Goal: Task Accomplishment & Management: Complete application form

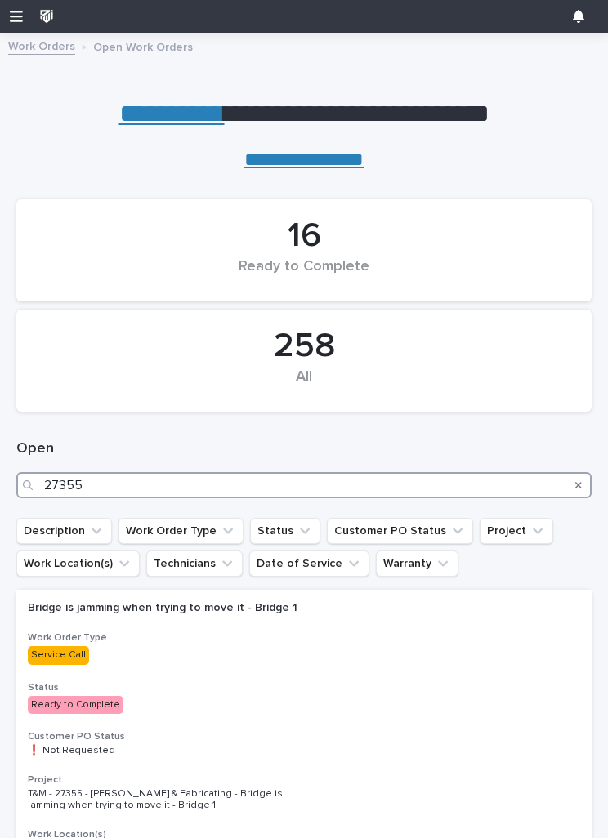
click at [430, 487] on input "27355" at bounding box center [303, 485] width 575 height 26
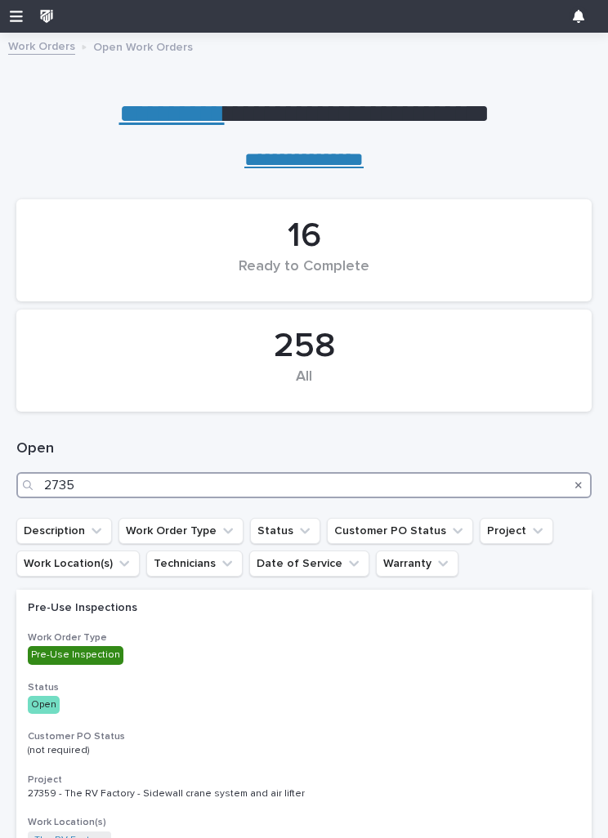
type input "27353"
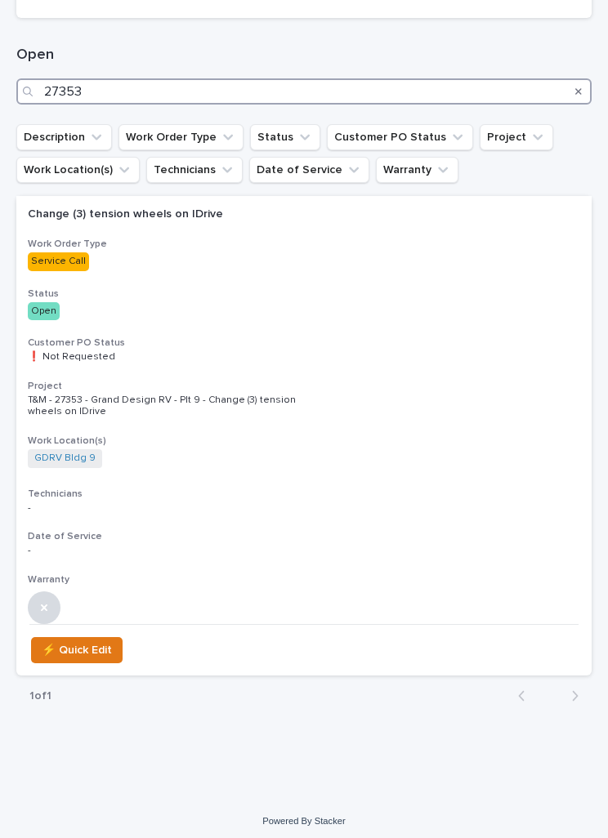
scroll to position [394, 0]
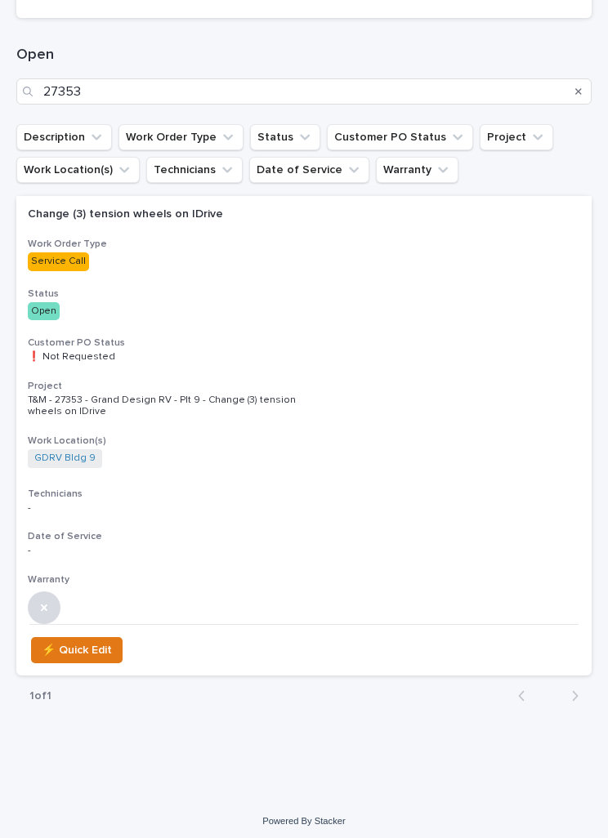
click at [524, 360] on div "Change (3) tension wheels on IDrive Work Order Type Service Call Status Open Cu…" at bounding box center [303, 410] width 575 height 428
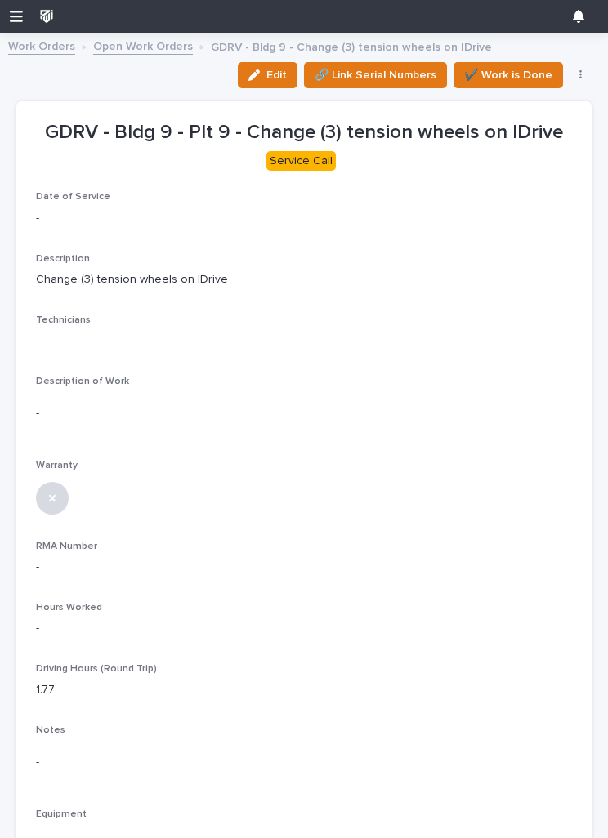
click at [56, 210] on p "-" at bounding box center [304, 218] width 536 height 17
click at [273, 73] on span "Edit" at bounding box center [276, 75] width 20 height 15
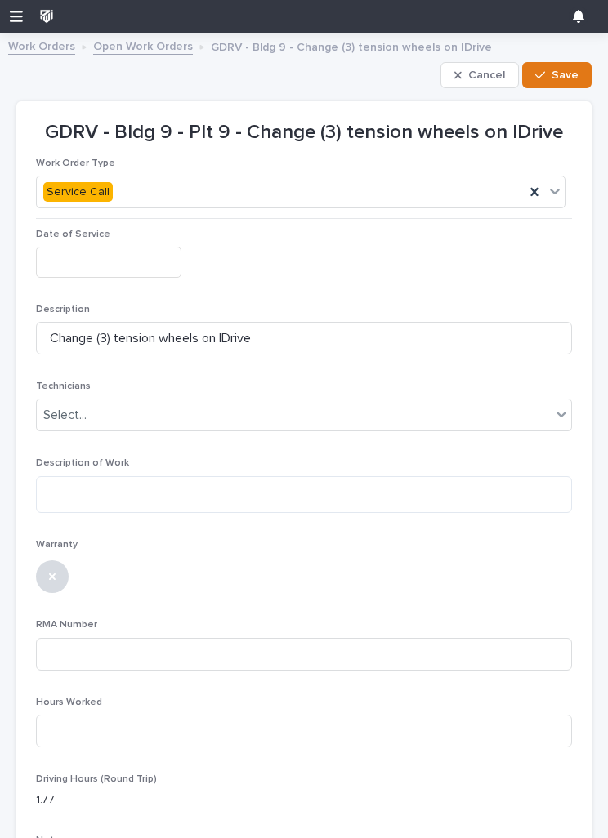
click at [96, 255] on input "text" at bounding box center [108, 262] width 145 height 30
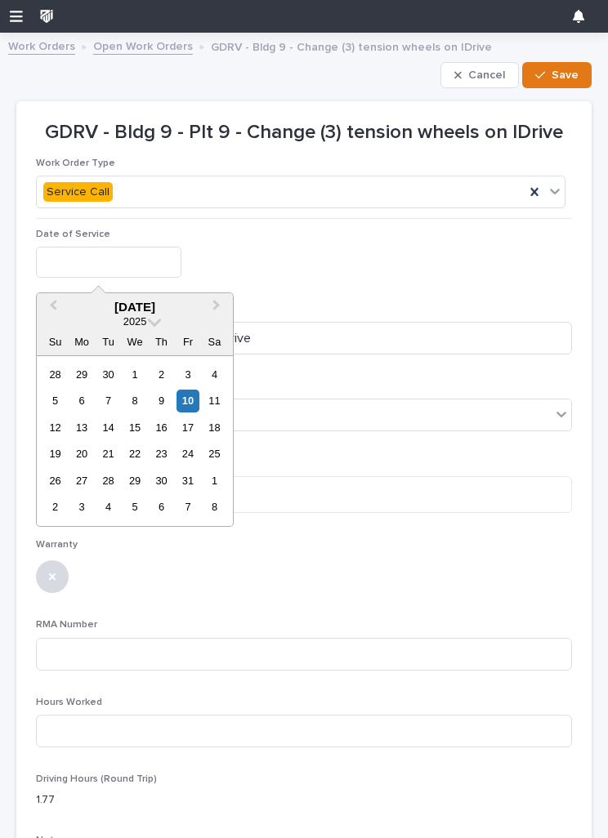
click at [192, 398] on div "10" at bounding box center [187, 401] width 22 height 22
type input "**********"
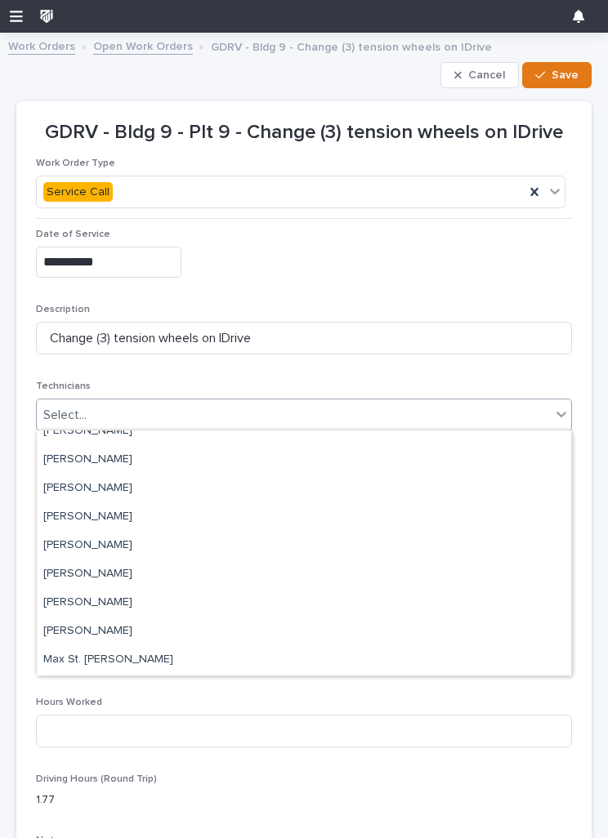
scroll to position [280, 0]
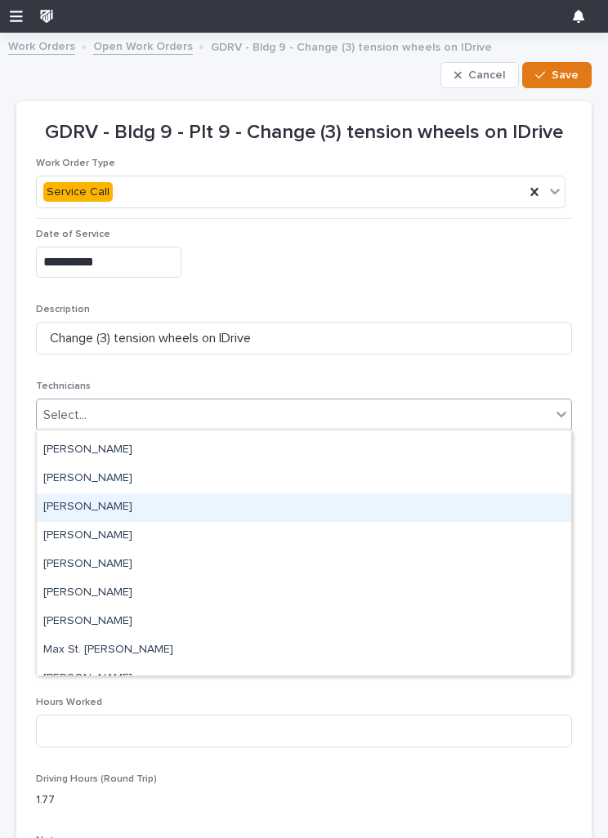
click at [73, 507] on div "[PERSON_NAME]" at bounding box center [304, 508] width 534 height 29
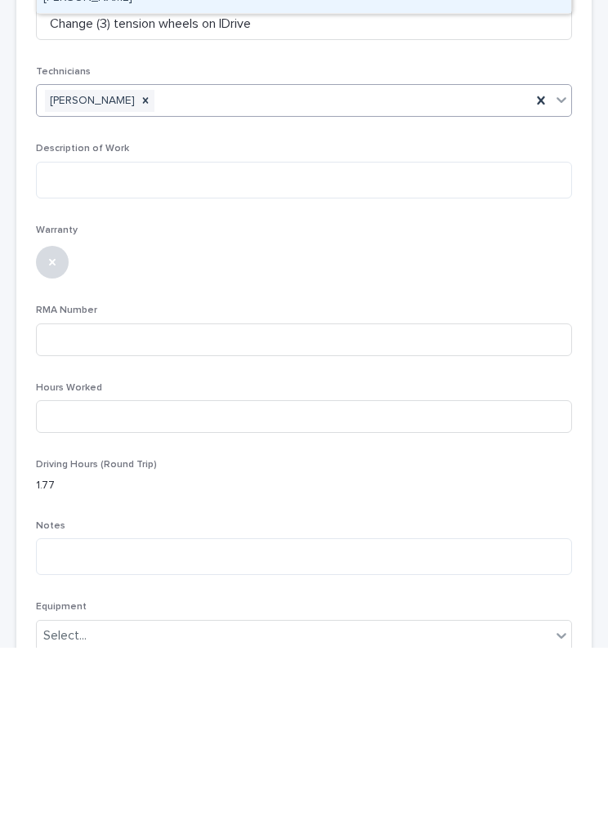
scroll to position [89, 0]
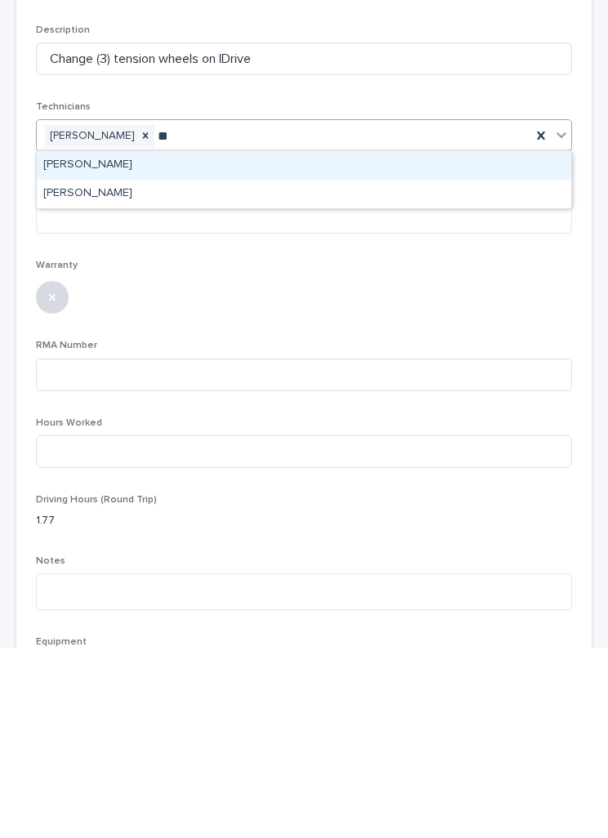
click at [71, 370] on div "[PERSON_NAME]" at bounding box center [304, 384] width 534 height 29
type input "**"
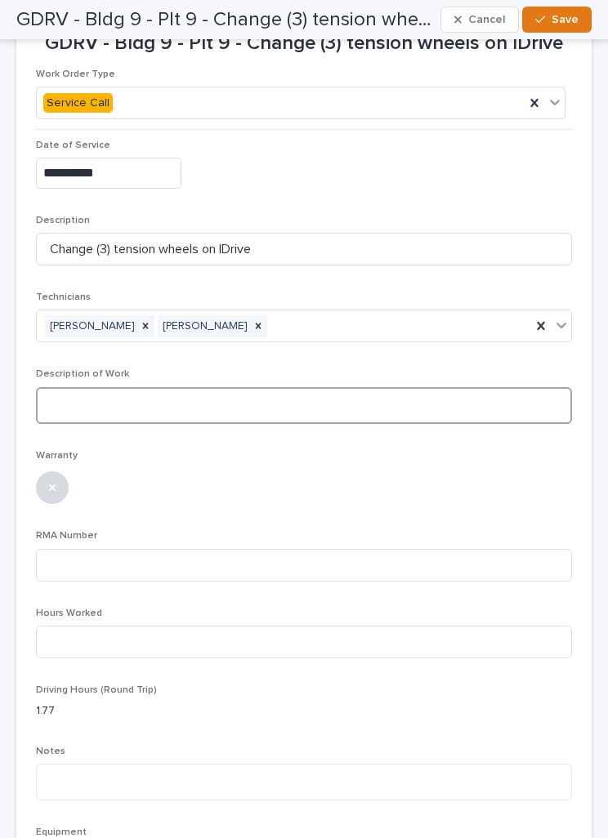
click at [82, 400] on textarea at bounding box center [304, 405] width 536 height 37
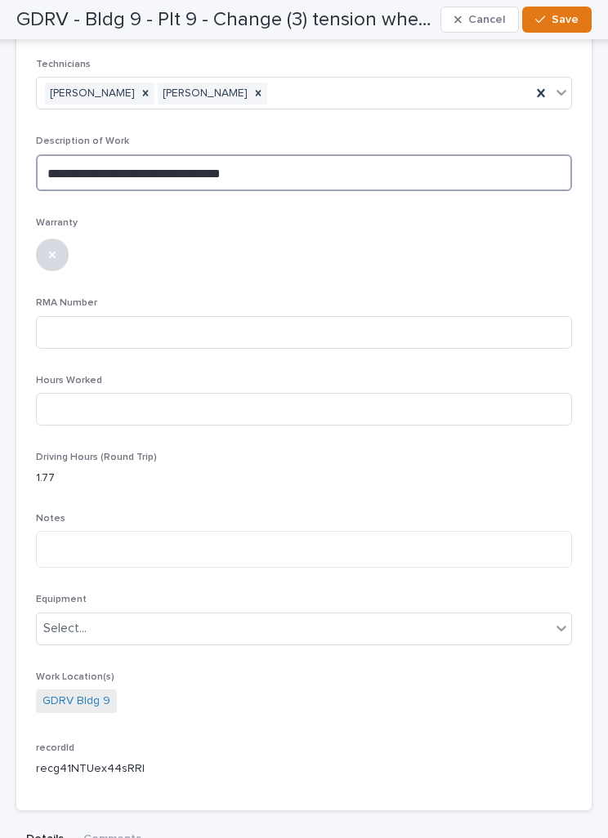
scroll to position [367, 0]
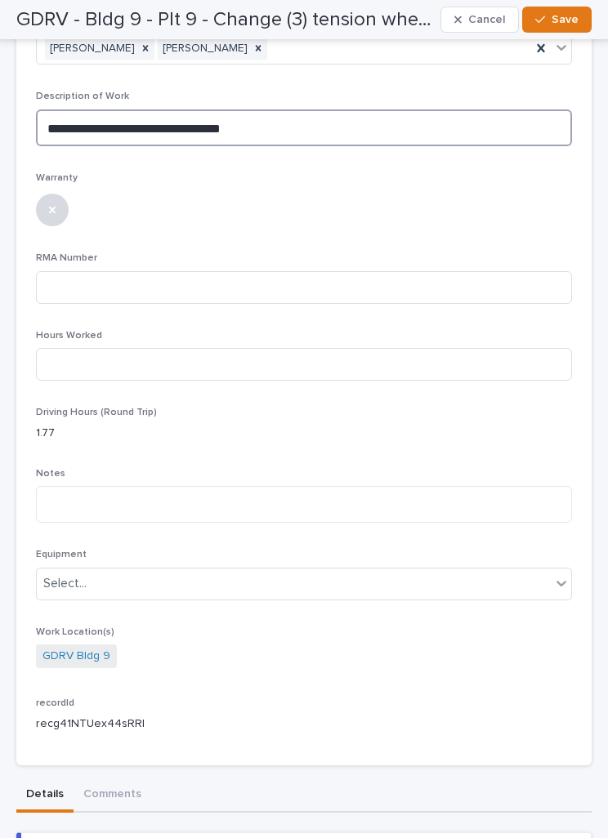
type textarea "**********"
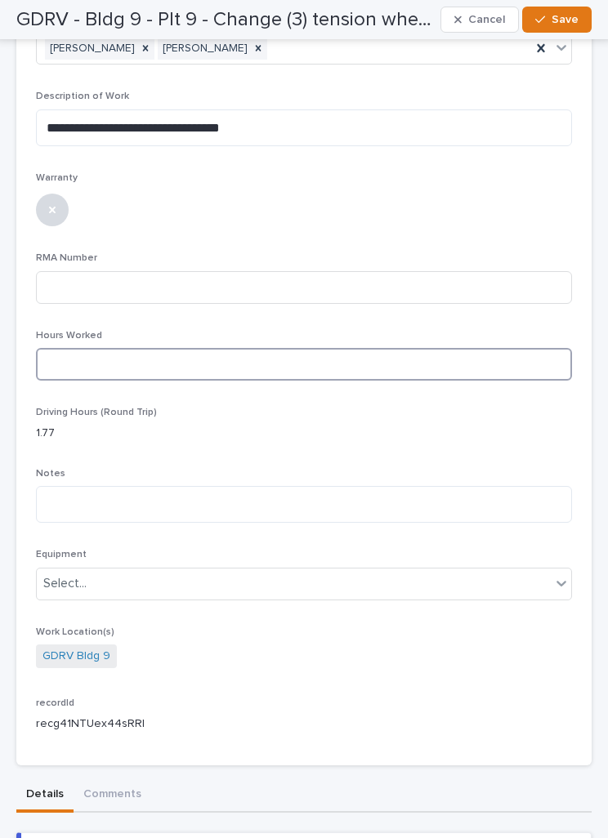
click at [531, 369] on input at bounding box center [304, 364] width 536 height 33
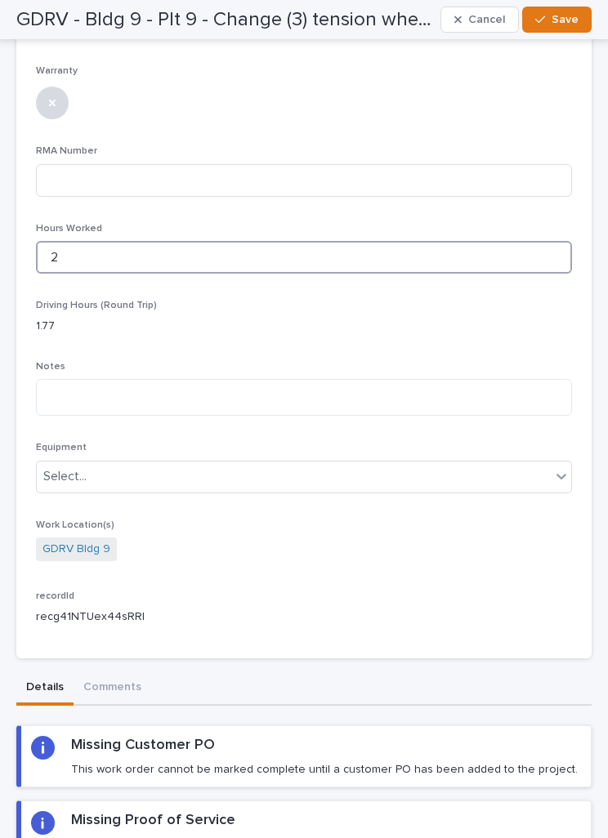
scroll to position [480, 0]
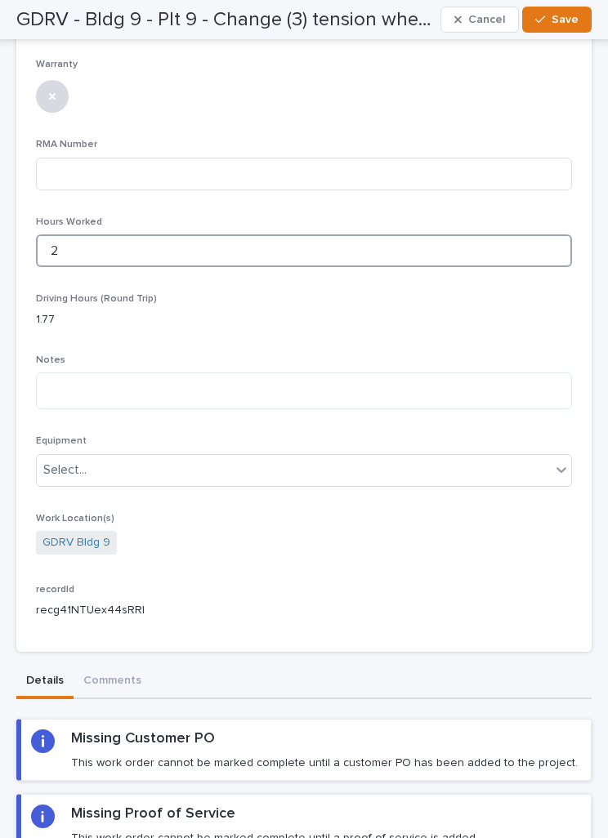
type input "2"
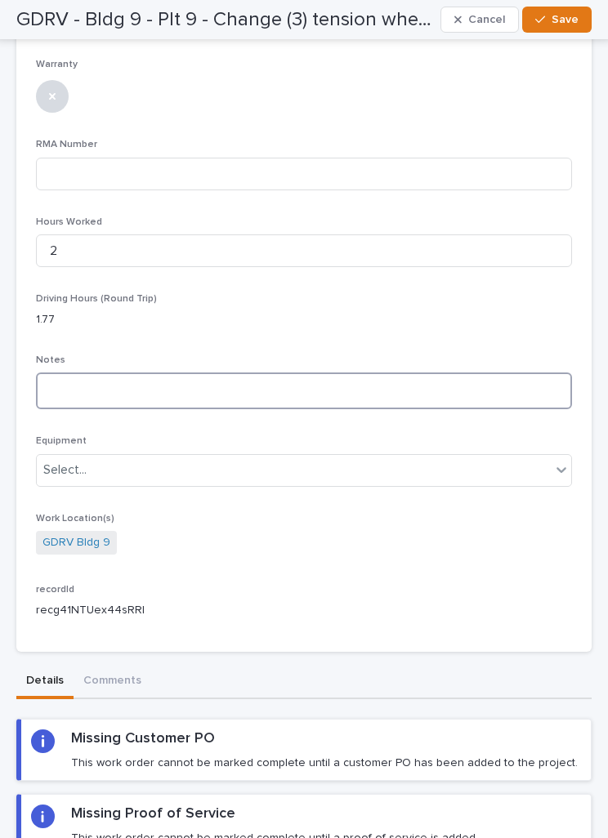
click at [520, 391] on textarea at bounding box center [304, 391] width 536 height 37
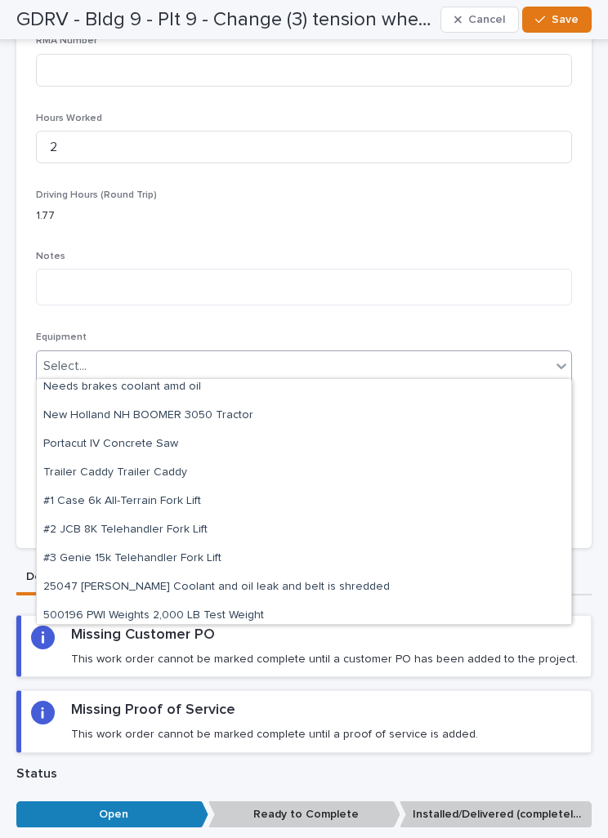
scroll to position [0, 0]
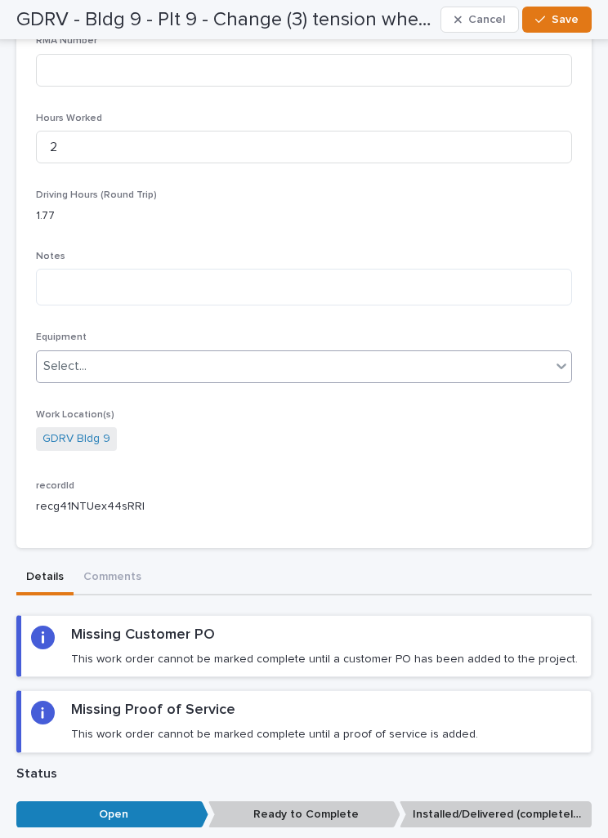
click at [484, 342] on div "Equipment 0 results available. Select is focused ,type to refine list, press Do…" at bounding box center [304, 364] width 536 height 64
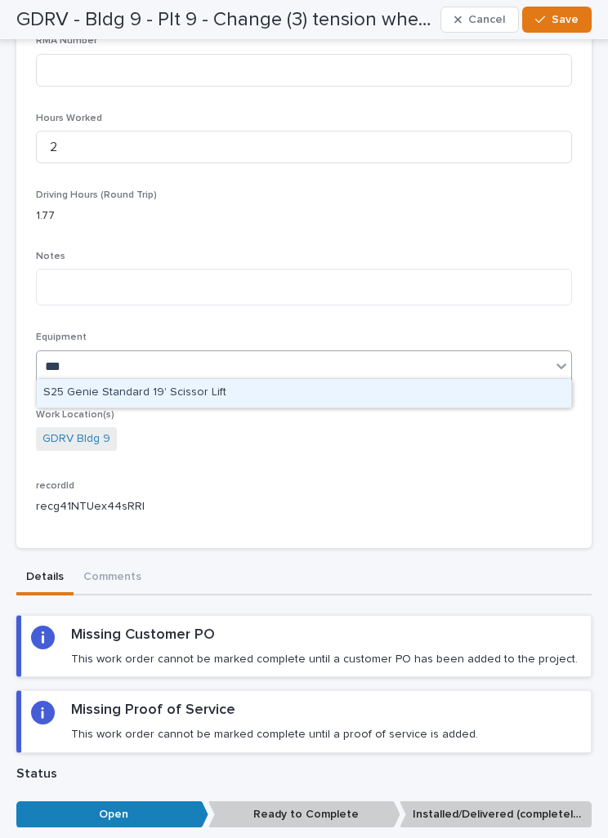
click at [212, 389] on div "S25 Genie Standard 19' Scissor Lift" at bounding box center [304, 393] width 534 height 29
type input "***"
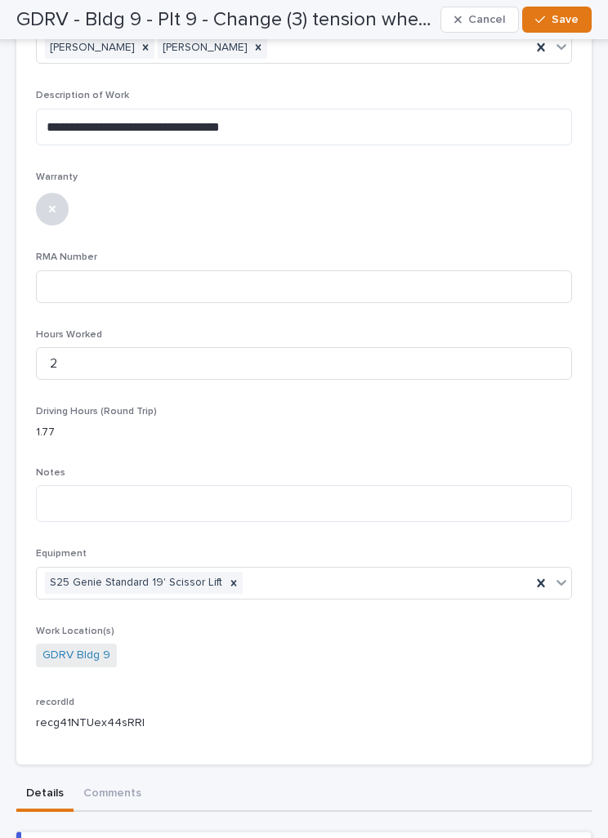
scroll to position [372, 0]
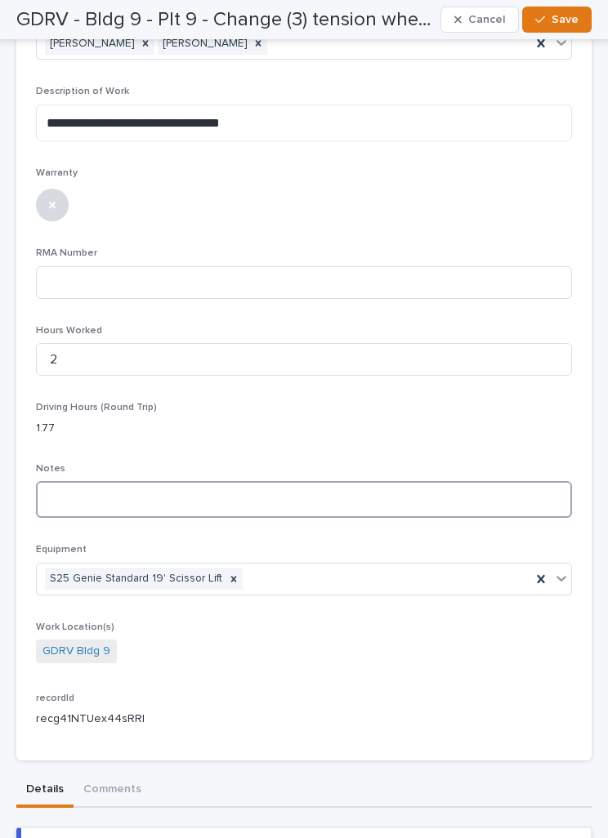
click at [435, 499] on textarea at bounding box center [304, 499] width 536 height 37
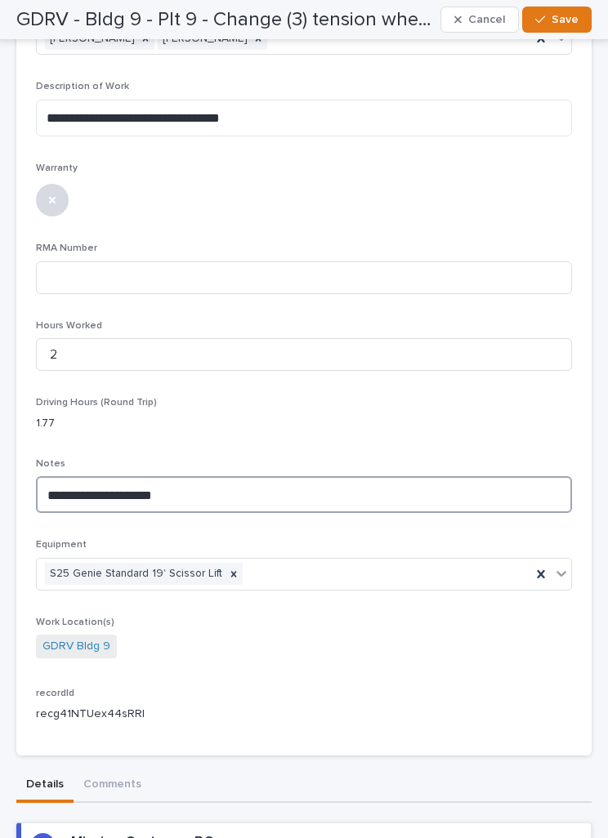
scroll to position [480, 0]
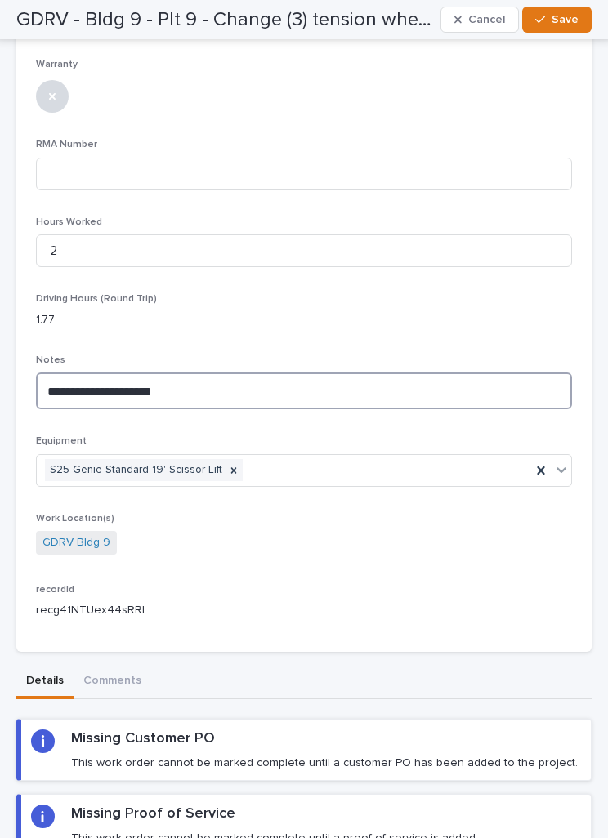
click at [419, 388] on textarea "**********" at bounding box center [304, 391] width 536 height 37
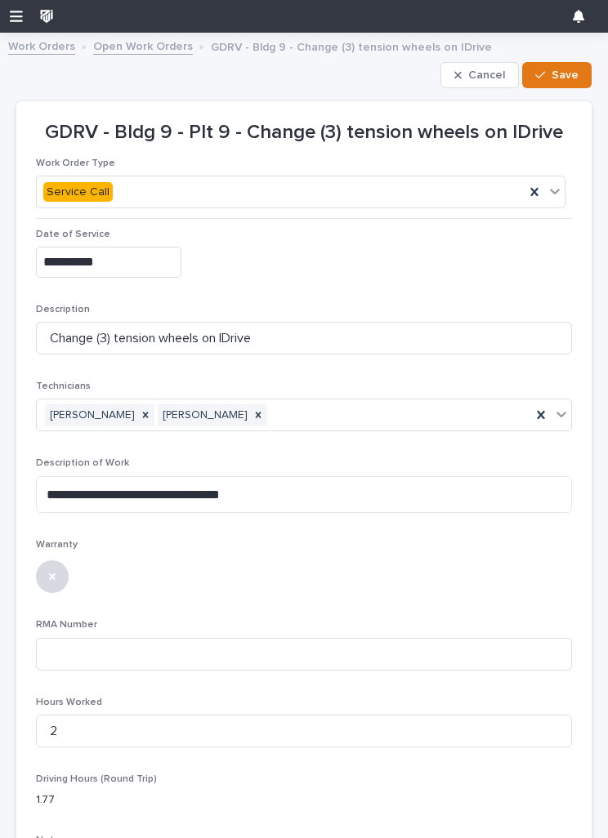
scroll to position [0, 0]
type textarea "**********"
click at [575, 79] on span "Save" at bounding box center [565, 75] width 27 height 15
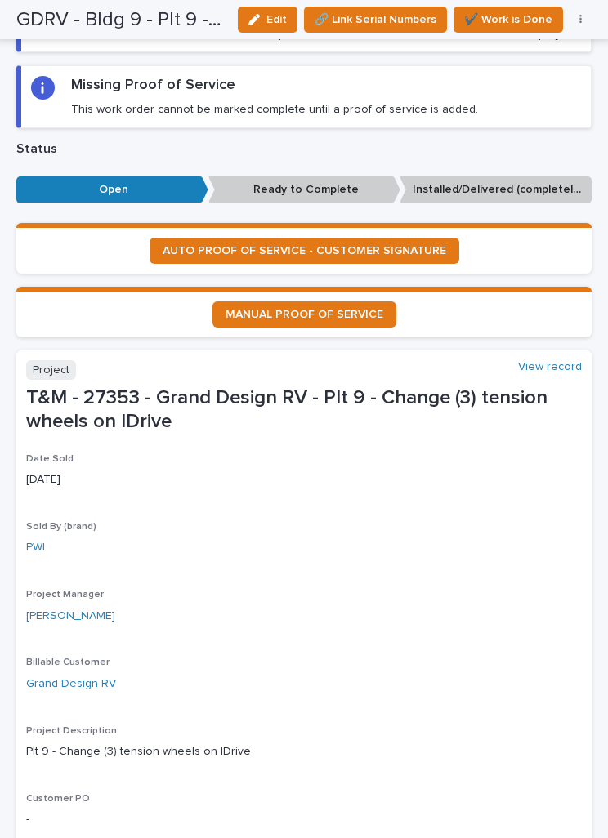
scroll to position [1117, 0]
